Goal: Task Accomplishment & Management: Use online tool/utility

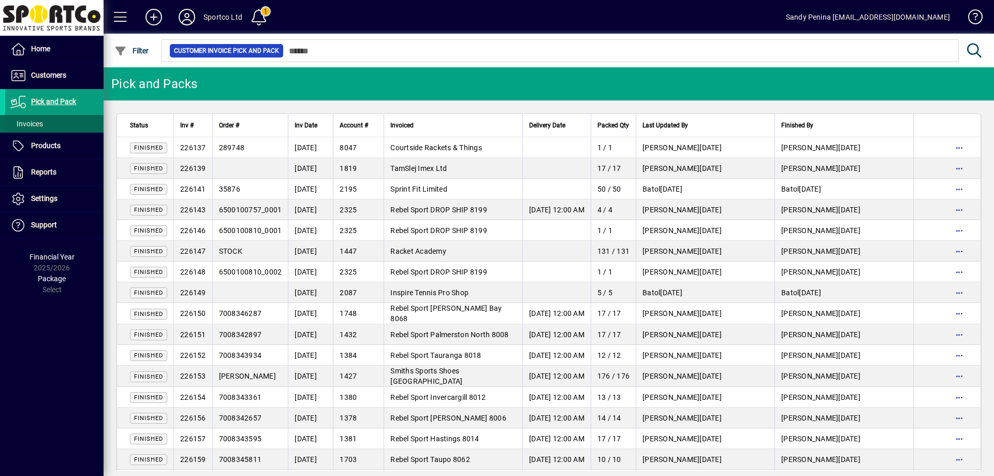
click at [48, 127] on span at bounding box center [54, 123] width 98 height 25
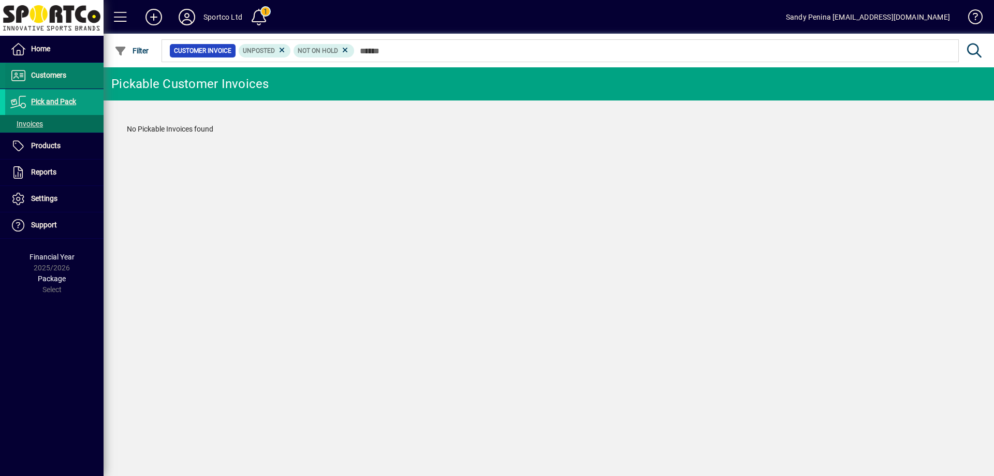
click at [88, 73] on span at bounding box center [54, 75] width 98 height 25
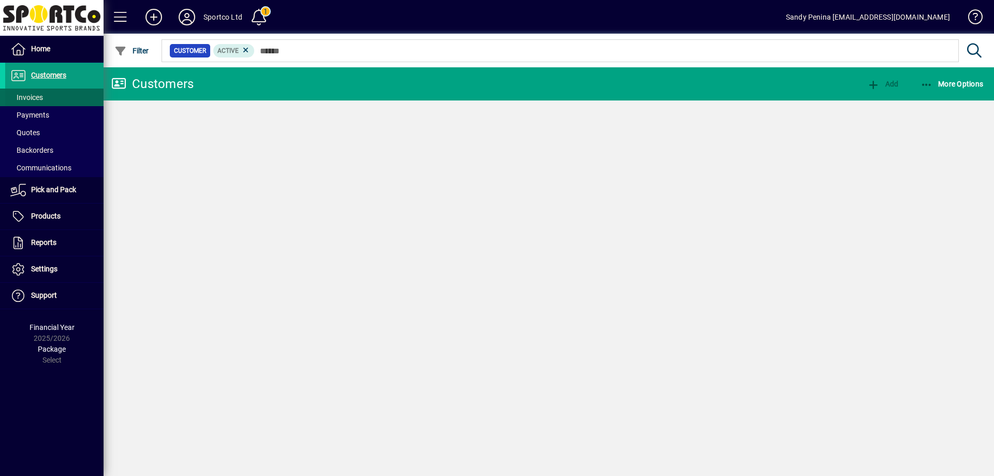
click at [69, 100] on span at bounding box center [54, 97] width 98 height 25
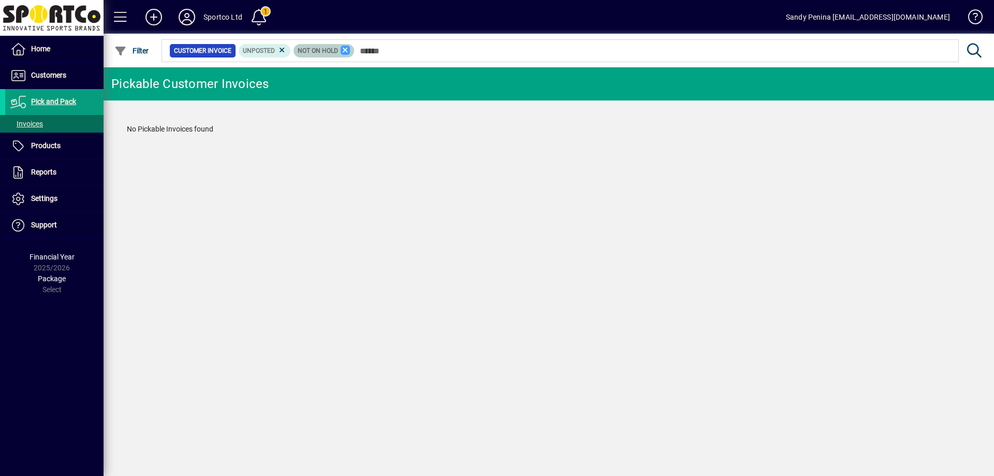
click at [344, 50] on icon at bounding box center [345, 50] width 9 height 9
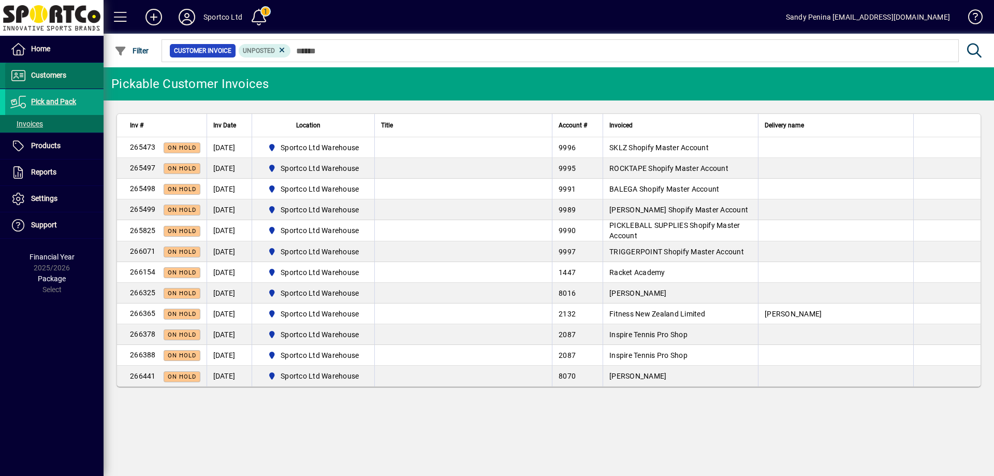
click at [48, 73] on span "Customers" at bounding box center [48, 75] width 35 height 8
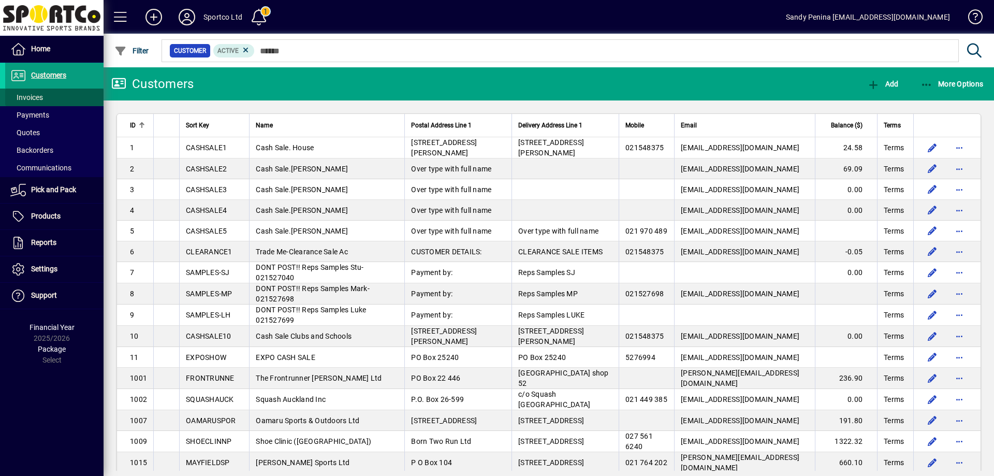
click at [62, 97] on span at bounding box center [54, 97] width 98 height 25
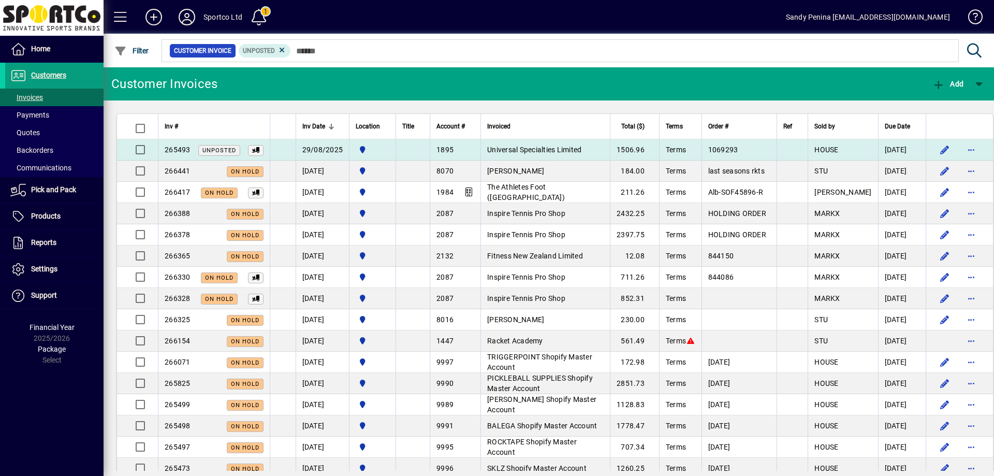
click at [926, 150] on td at bounding box center [959, 149] width 67 height 21
click at [465, 150] on div "1895" at bounding box center [456, 149] width 38 height 10
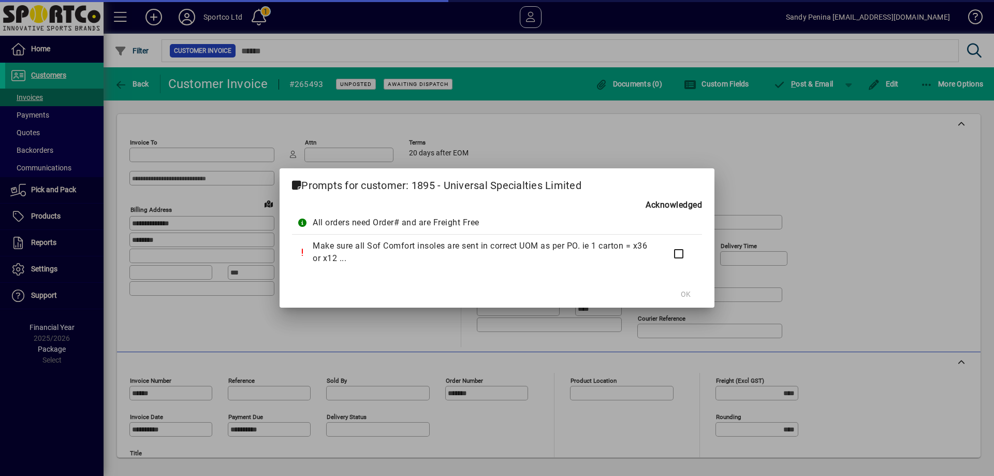
type input "**********"
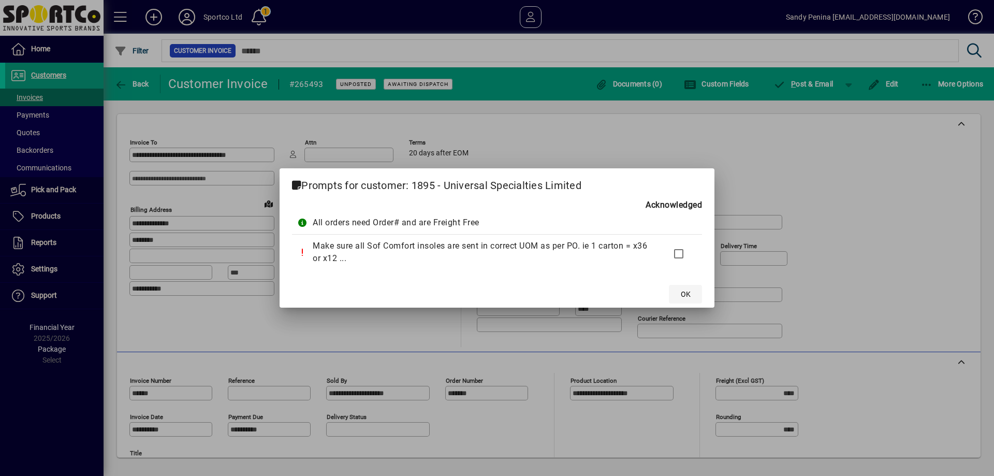
click at [694, 297] on span at bounding box center [685, 294] width 33 height 25
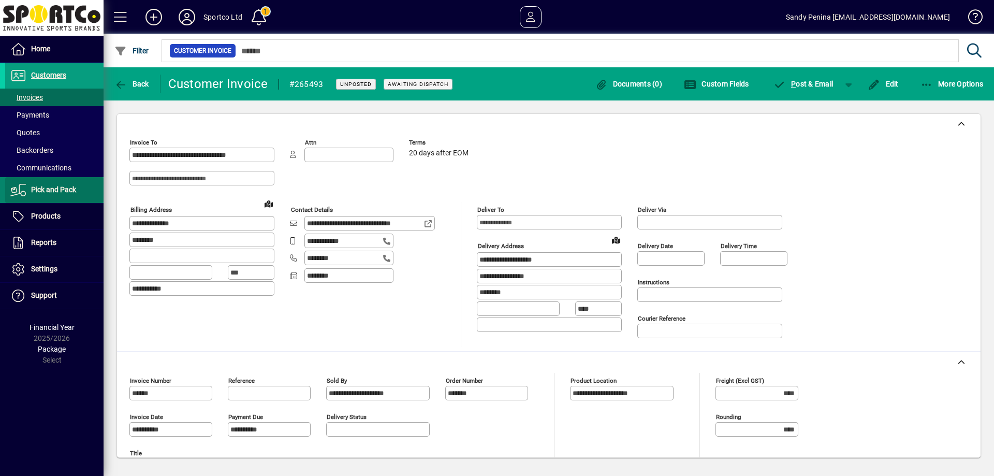
click at [71, 190] on span "Pick and Pack" at bounding box center [53, 189] width 45 height 8
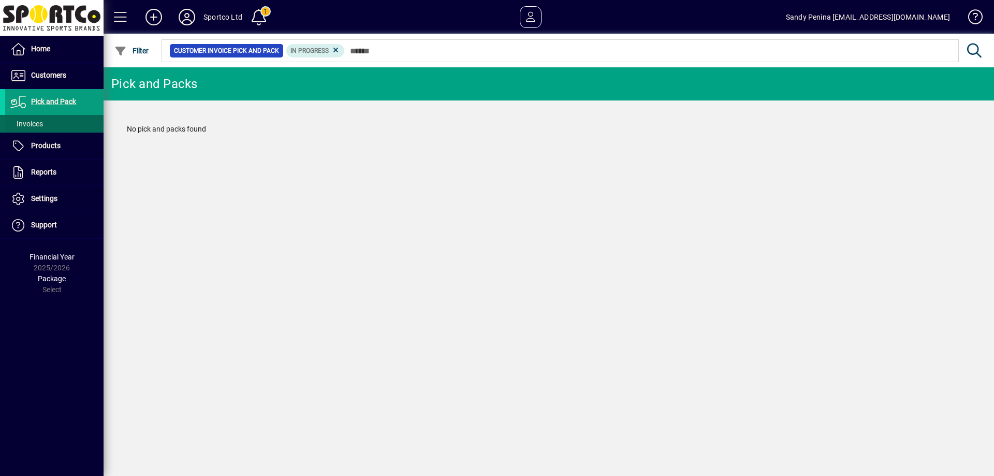
click at [44, 120] on span at bounding box center [54, 123] width 98 height 25
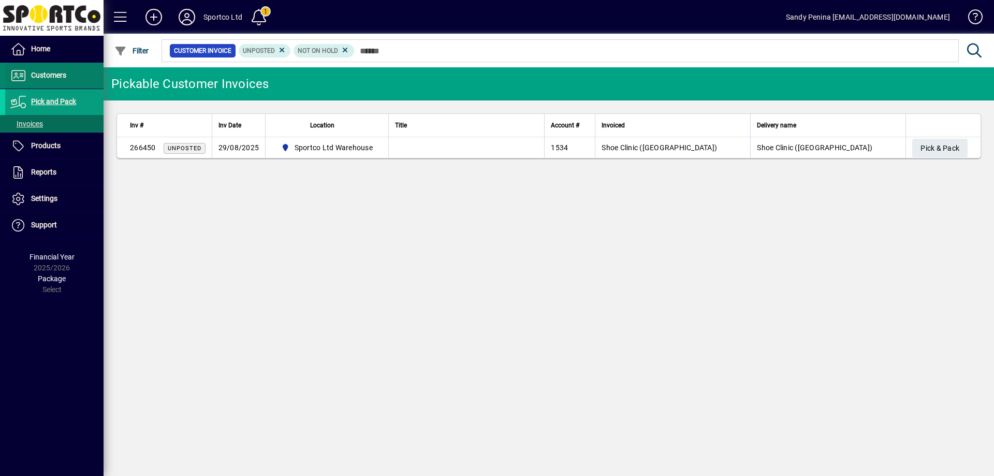
click at [71, 83] on span at bounding box center [54, 75] width 98 height 25
click at [927, 148] on span "Pick & Pack" at bounding box center [940, 148] width 39 height 17
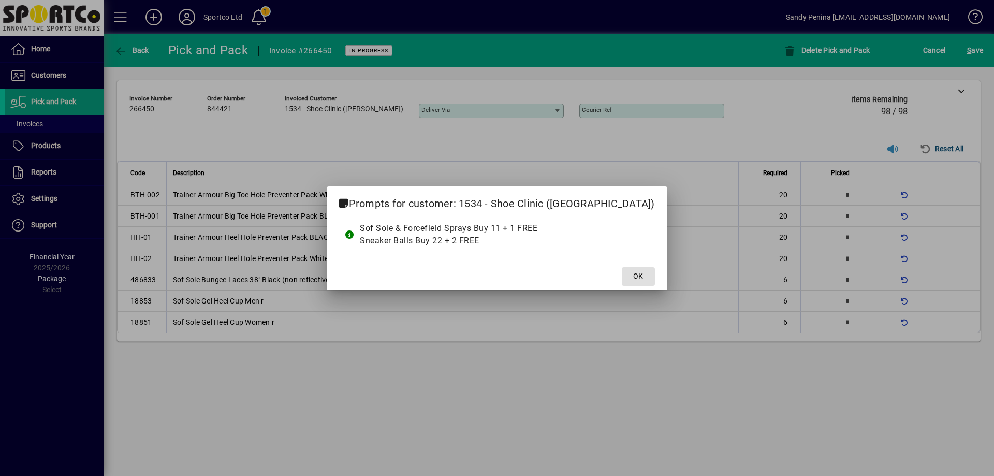
click at [622, 267] on button "OK" at bounding box center [638, 276] width 33 height 19
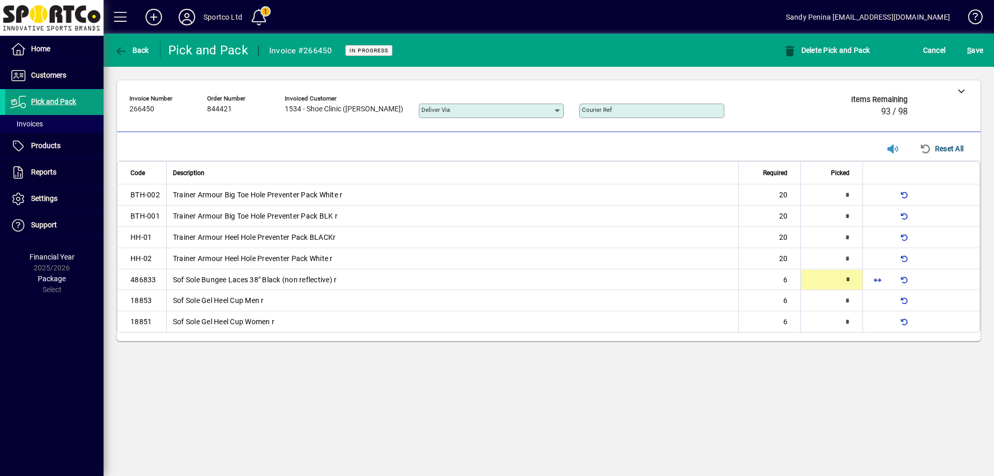
type input "*"
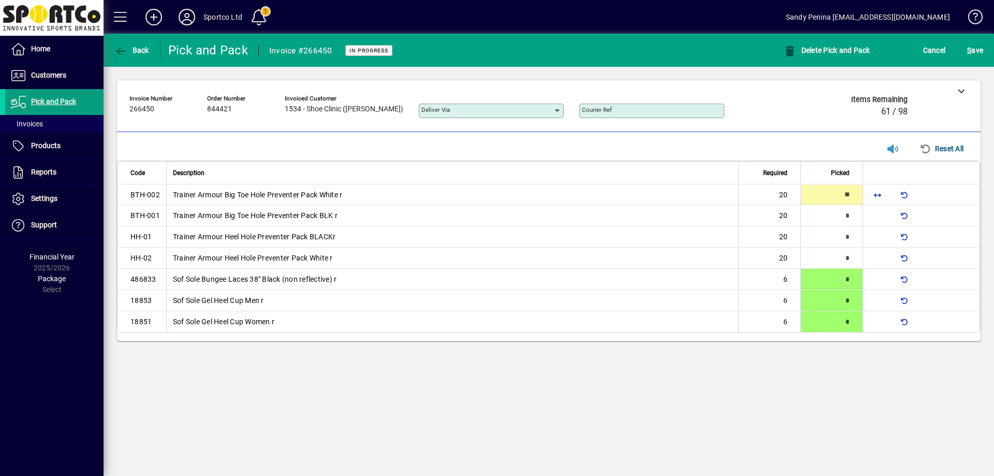
type input "**"
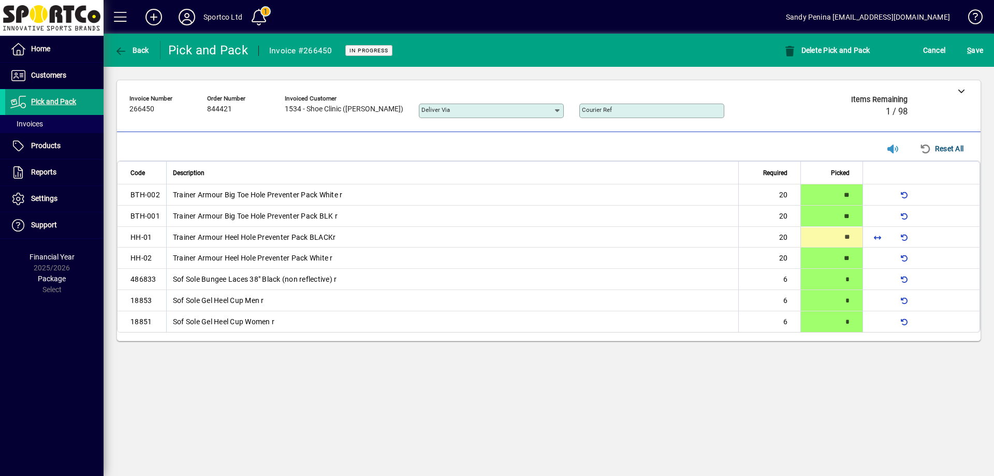
type input "**"
click at [962, 48] on div "S ave" at bounding box center [975, 50] width 38 height 19
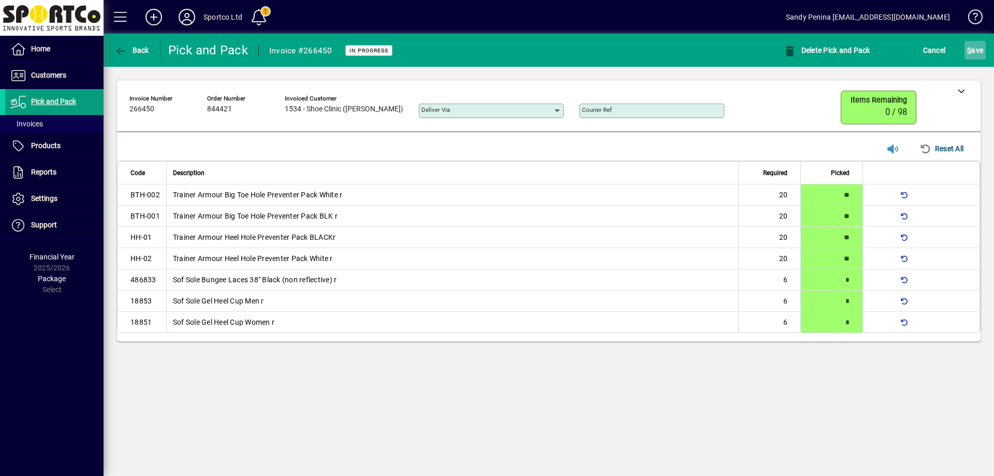
click at [967, 54] on span "S ave" at bounding box center [975, 50] width 16 height 17
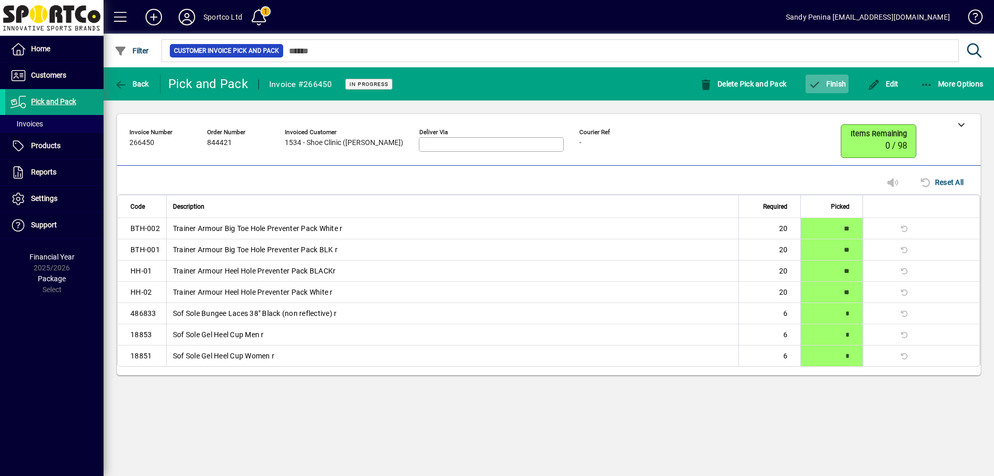
click at [827, 83] on span "Finish" at bounding box center [827, 84] width 38 height 8
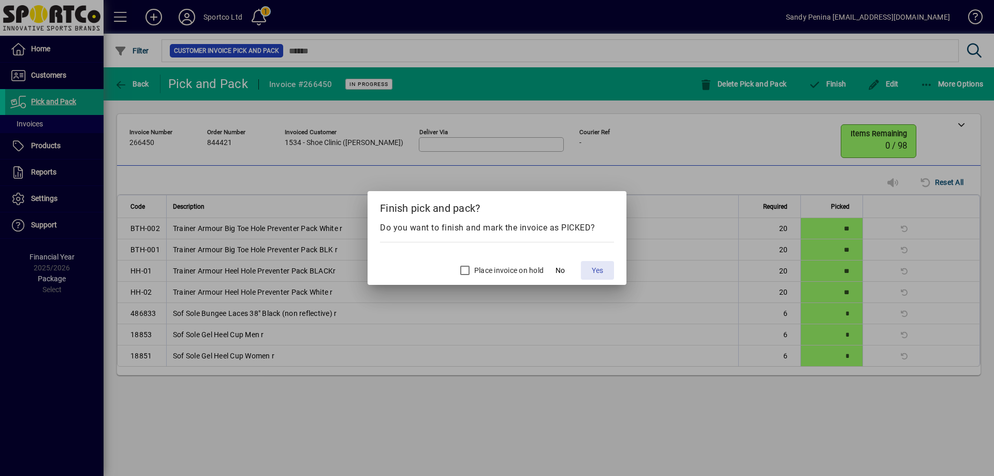
click at [598, 269] on span "Yes" at bounding box center [597, 270] width 11 height 11
